Goal: Find specific page/section: Find specific page/section

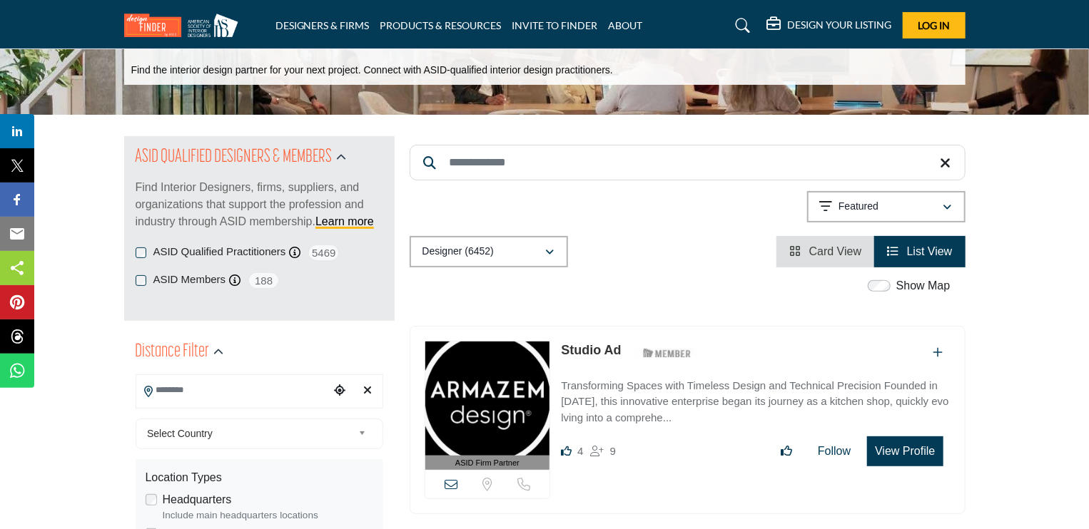
scroll to position [71, 0]
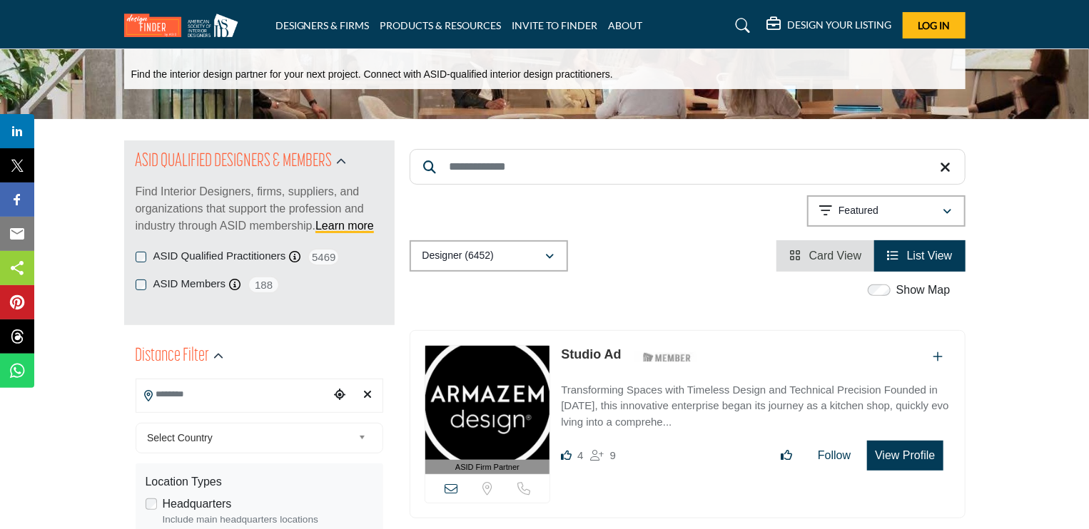
click at [571, 166] on input "Search Keyword" at bounding box center [688, 167] width 556 height 36
type input "**********"
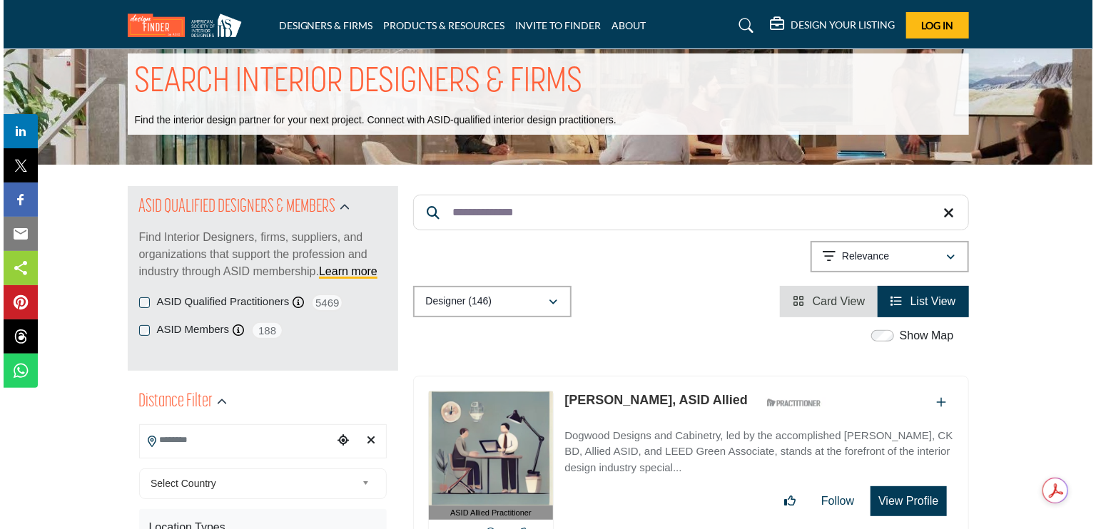
scroll to position [71, 0]
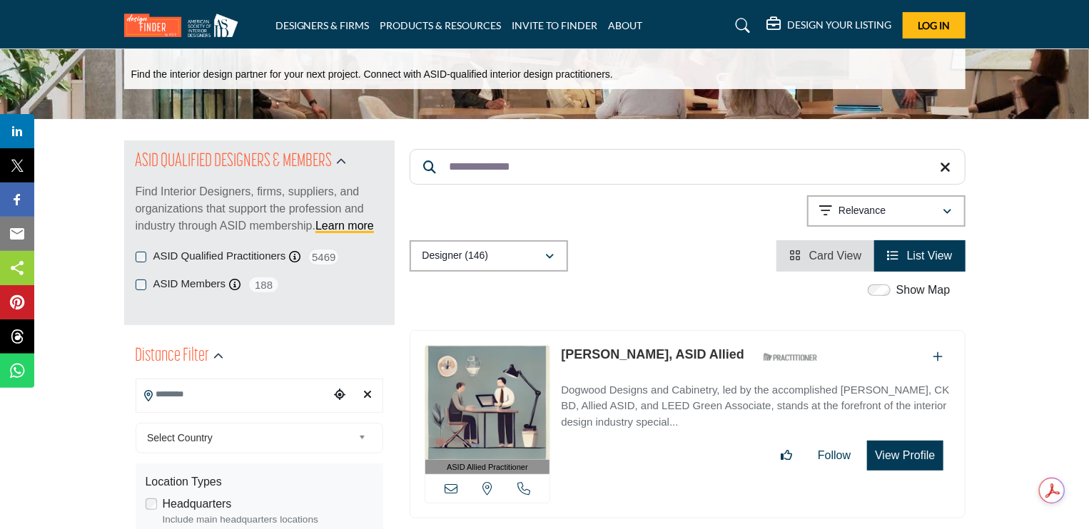
click at [916, 453] on button "View Profile" at bounding box center [905, 456] width 76 height 30
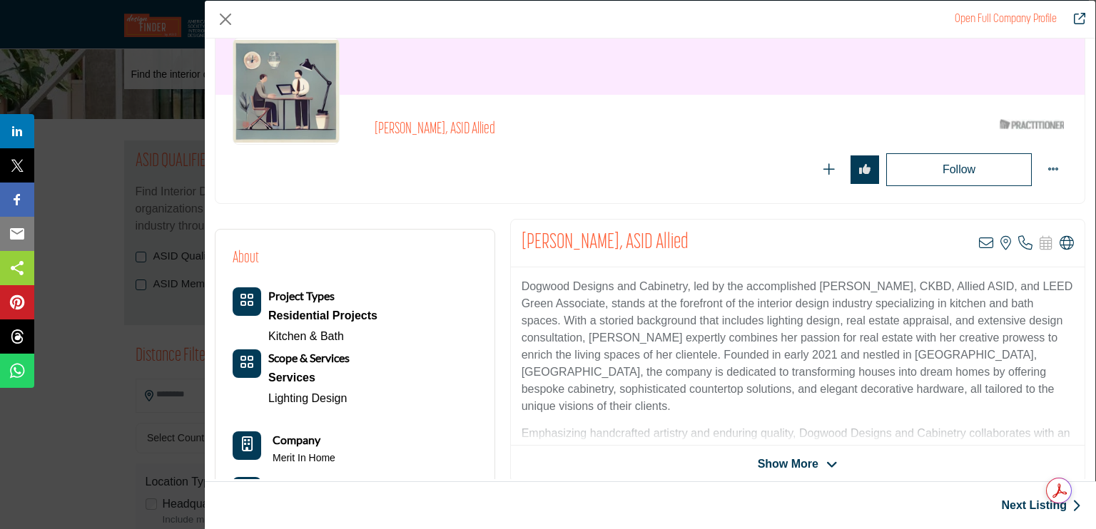
scroll to position [143, 0]
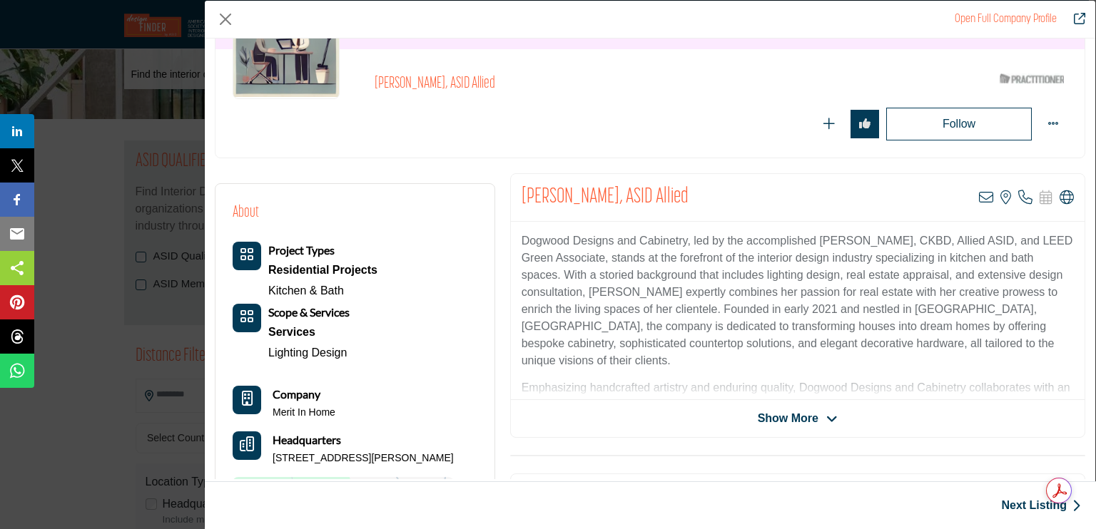
click at [826, 415] on icon "Company Data Modal" at bounding box center [831, 419] width 11 height 13
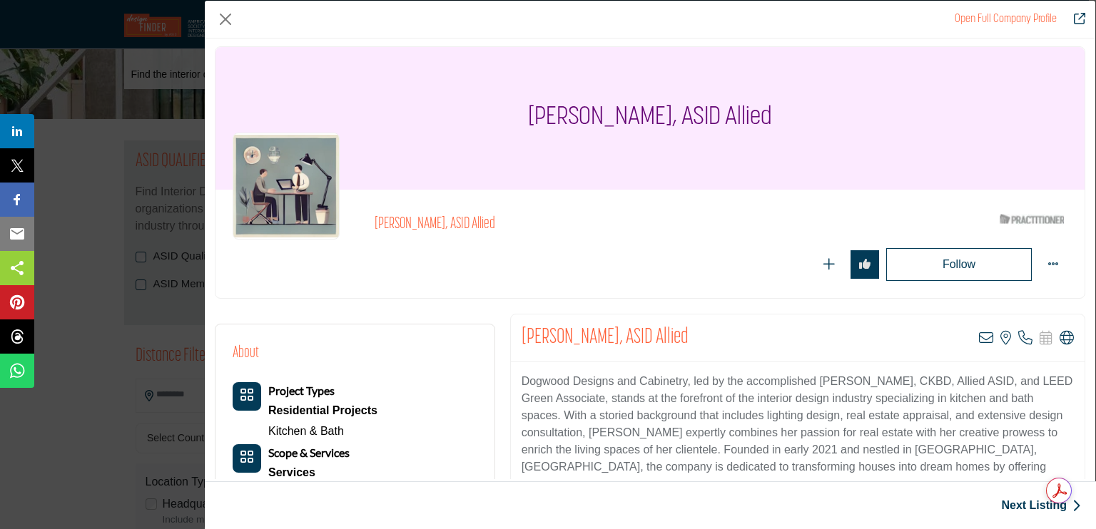
scroll to position [0, 0]
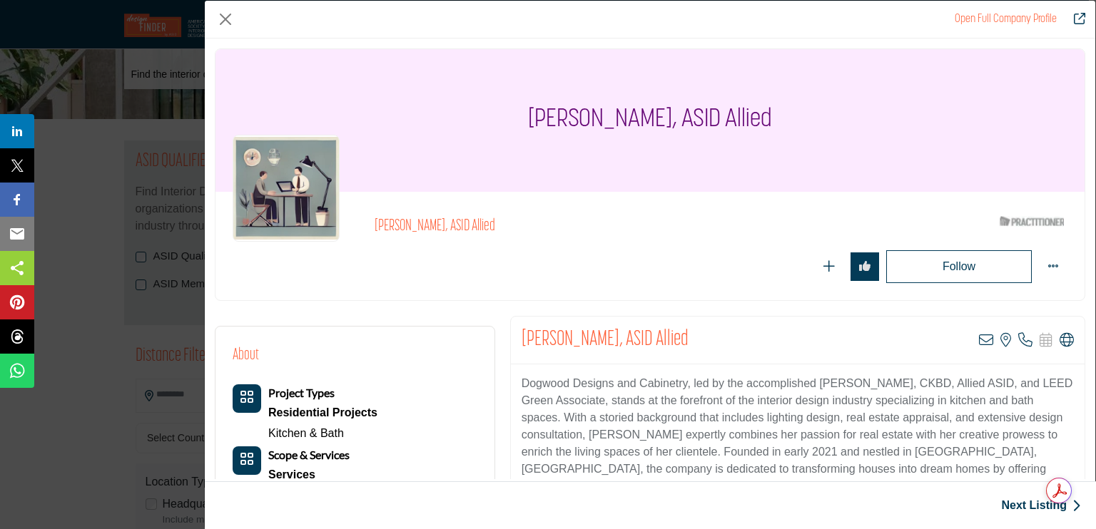
click at [1031, 18] on link "Open Full Company Profile" at bounding box center [1006, 19] width 102 height 11
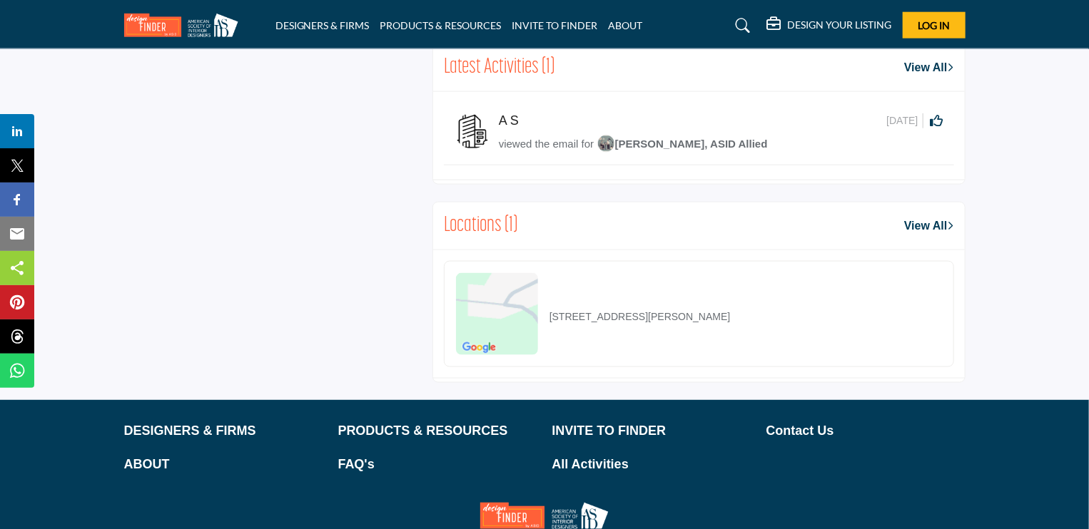
scroll to position [928, 0]
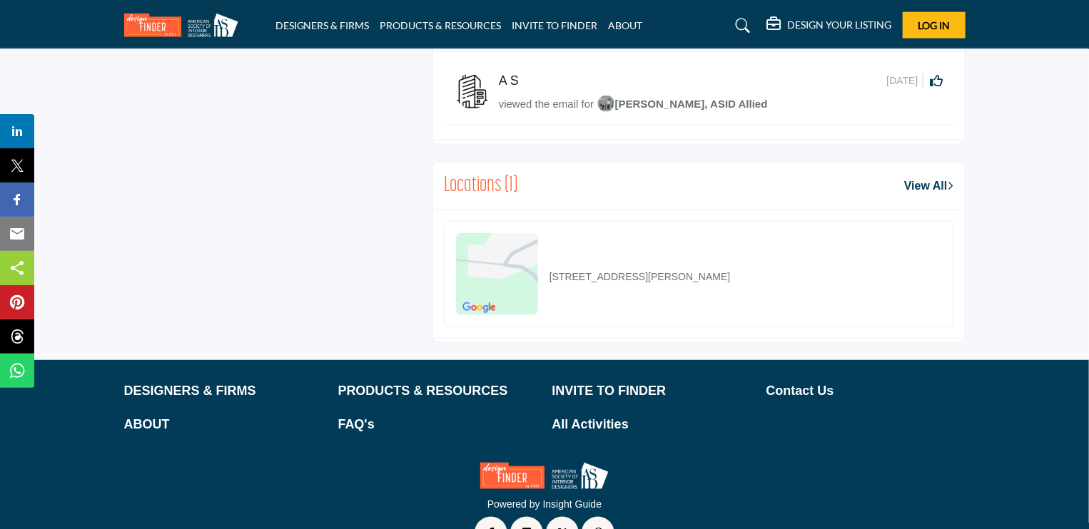
click at [915, 185] on link "View All" at bounding box center [928, 186] width 49 height 17
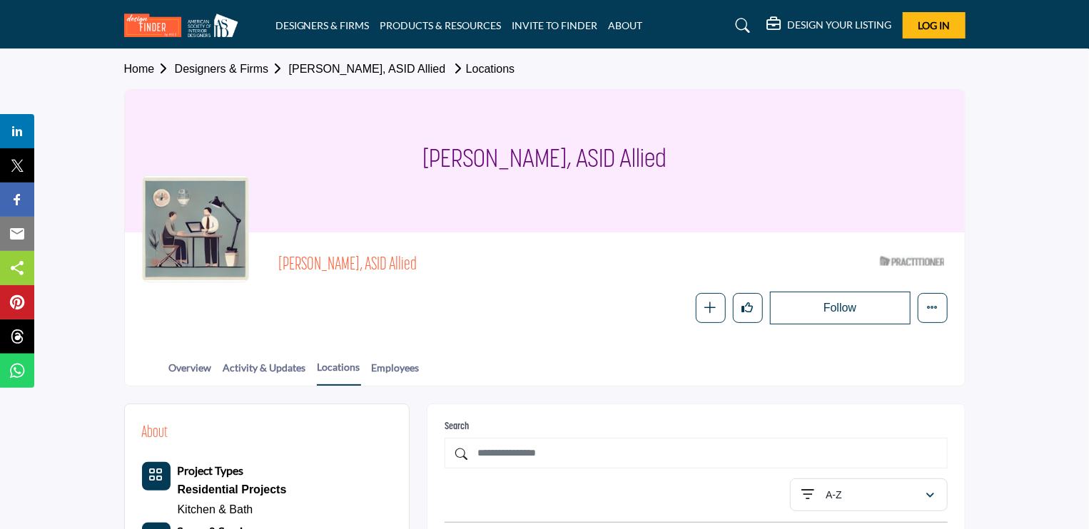
click at [218, 69] on link "Designers & Firms" at bounding box center [232, 69] width 114 height 12
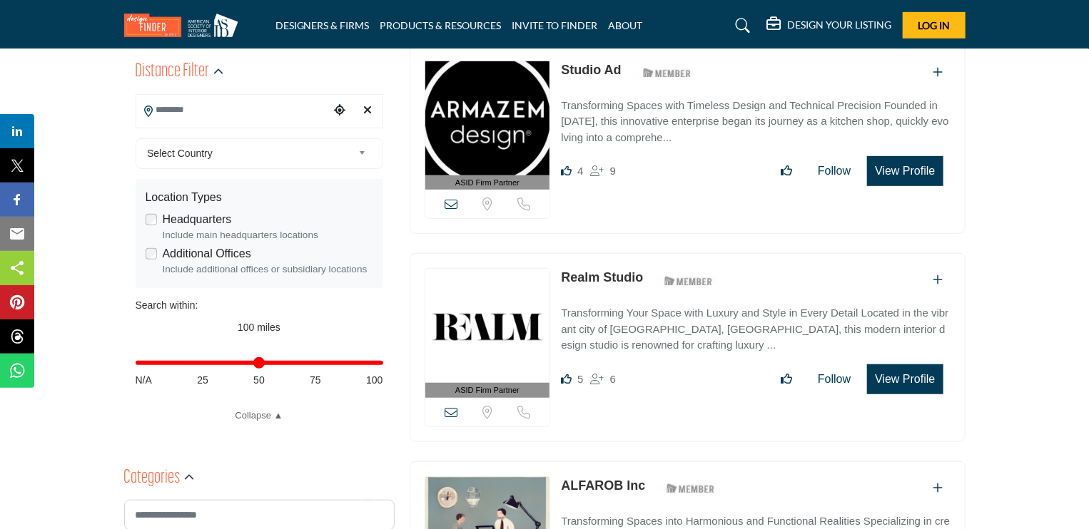
scroll to position [357, 0]
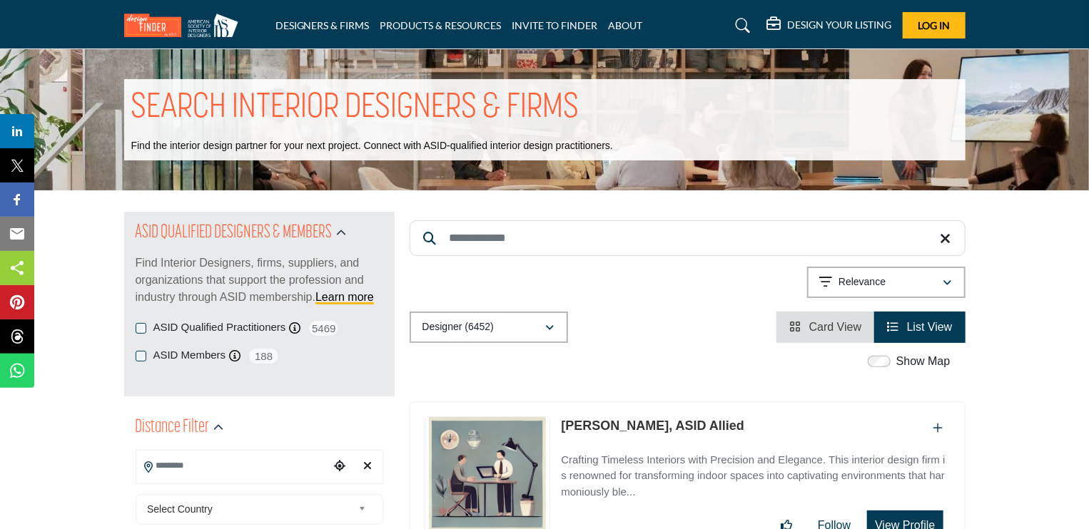
click at [545, 234] on input "Search Keyword" at bounding box center [688, 238] width 556 height 36
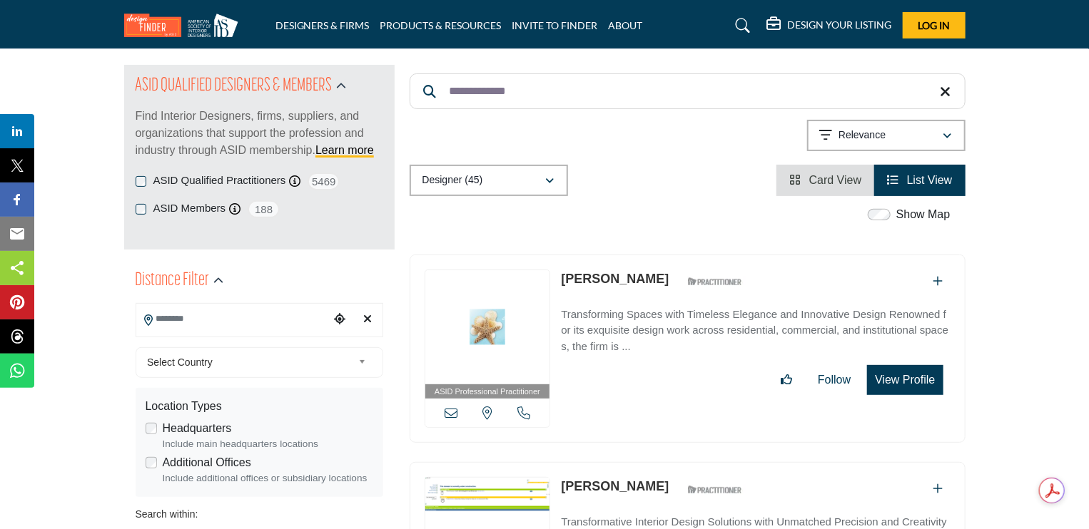
scroll to position [143, 0]
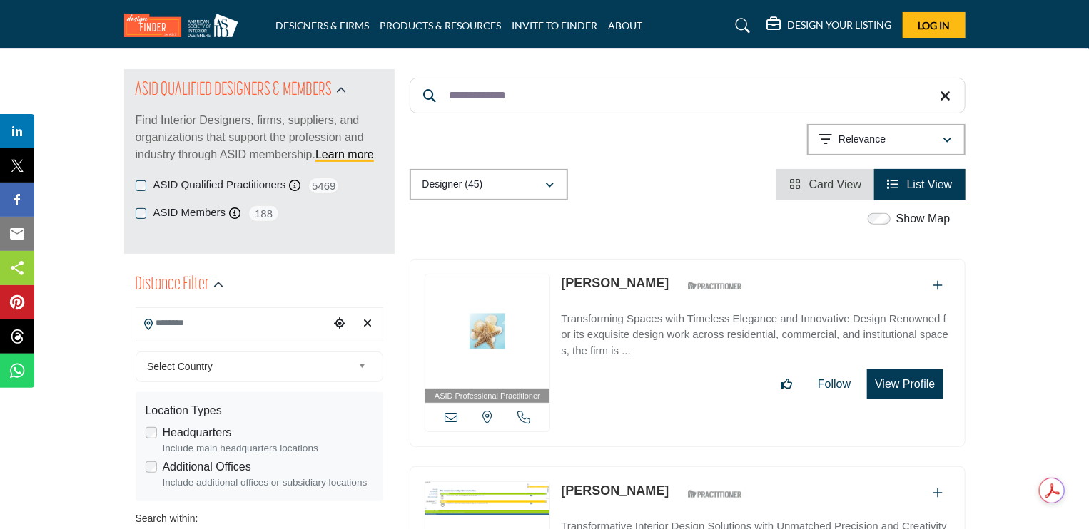
type input "**********"
click at [550, 182] on icon "button" at bounding box center [550, 186] width 9 height 10
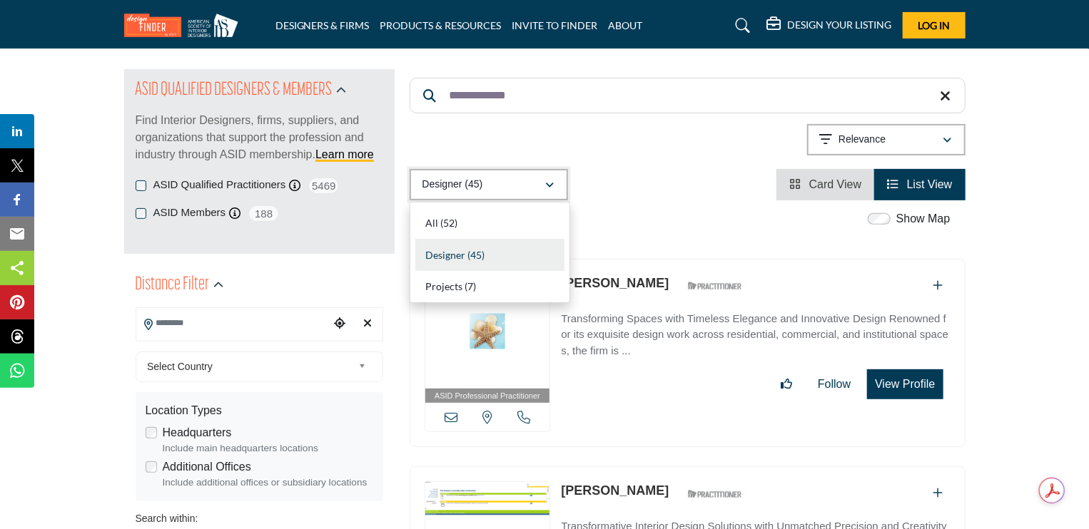
click at [550, 182] on icon "button" at bounding box center [550, 186] width 9 height 10
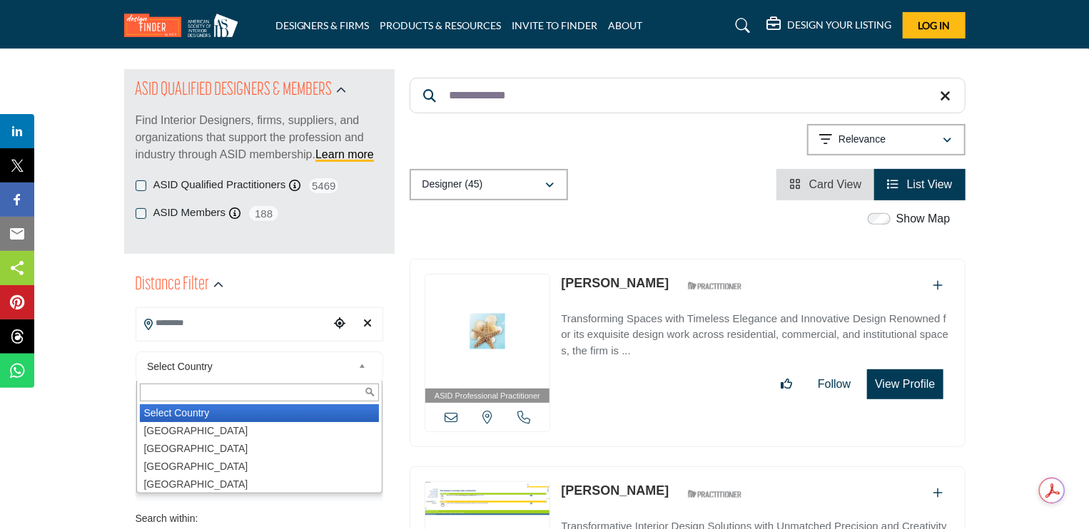
click at [240, 367] on span "Select Country" at bounding box center [249, 366] width 205 height 17
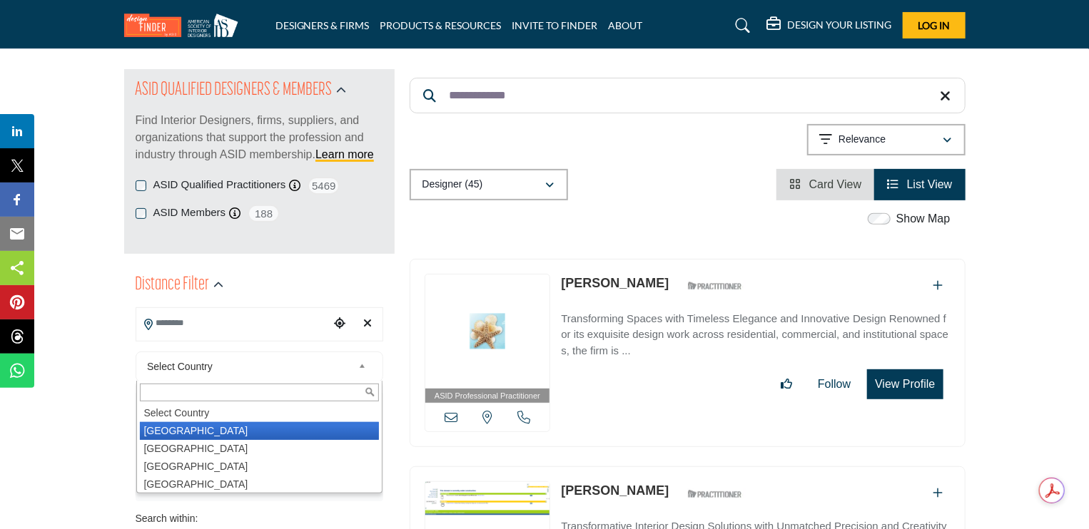
click at [206, 425] on li "United States" at bounding box center [259, 431] width 239 height 18
click at [235, 322] on input "Search Location" at bounding box center [232, 324] width 193 height 28
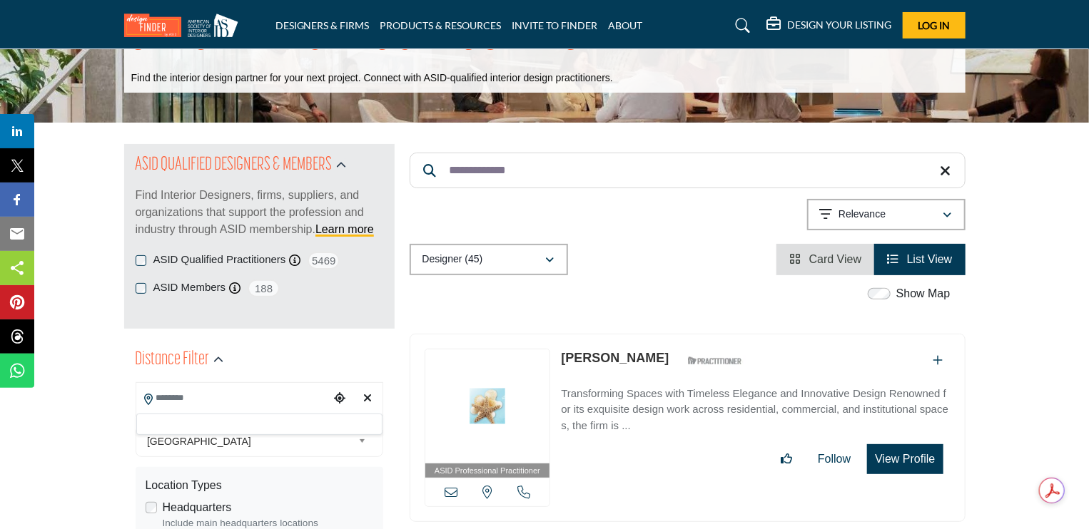
scroll to position [71, 0]
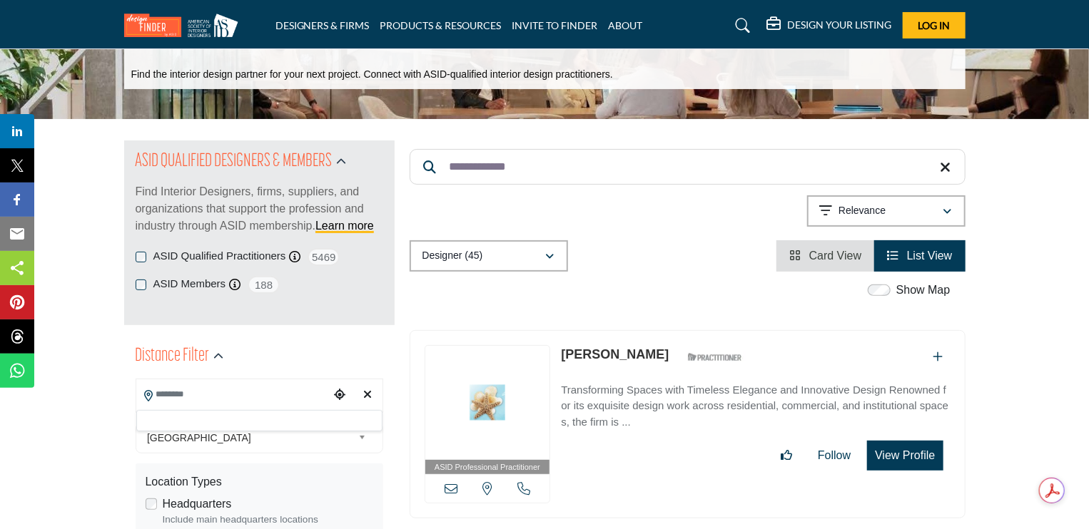
click at [235, 417] on div at bounding box center [259, 420] width 246 height 21
click at [225, 395] on input "Search Location" at bounding box center [232, 395] width 193 height 28
click at [293, 388] on input "Search Location" at bounding box center [232, 395] width 193 height 28
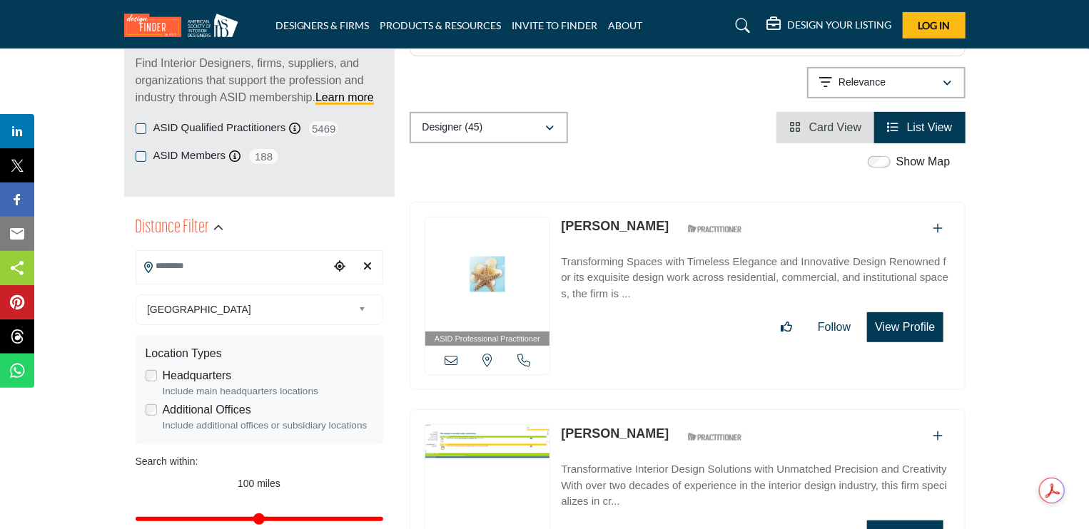
scroll to position [214, 0]
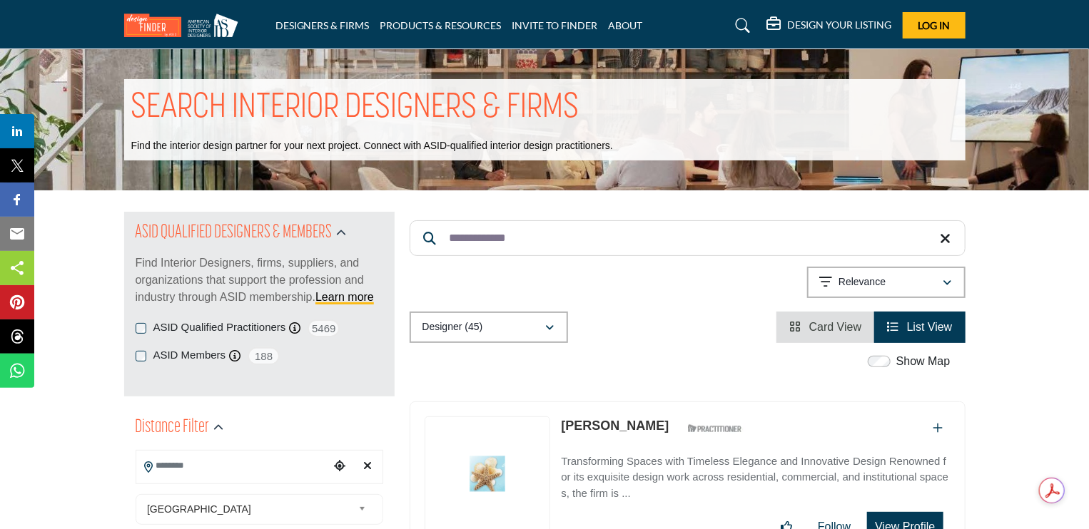
click at [950, 241] on icon at bounding box center [945, 239] width 11 height 14
